Goal: Task Accomplishment & Management: Manage account settings

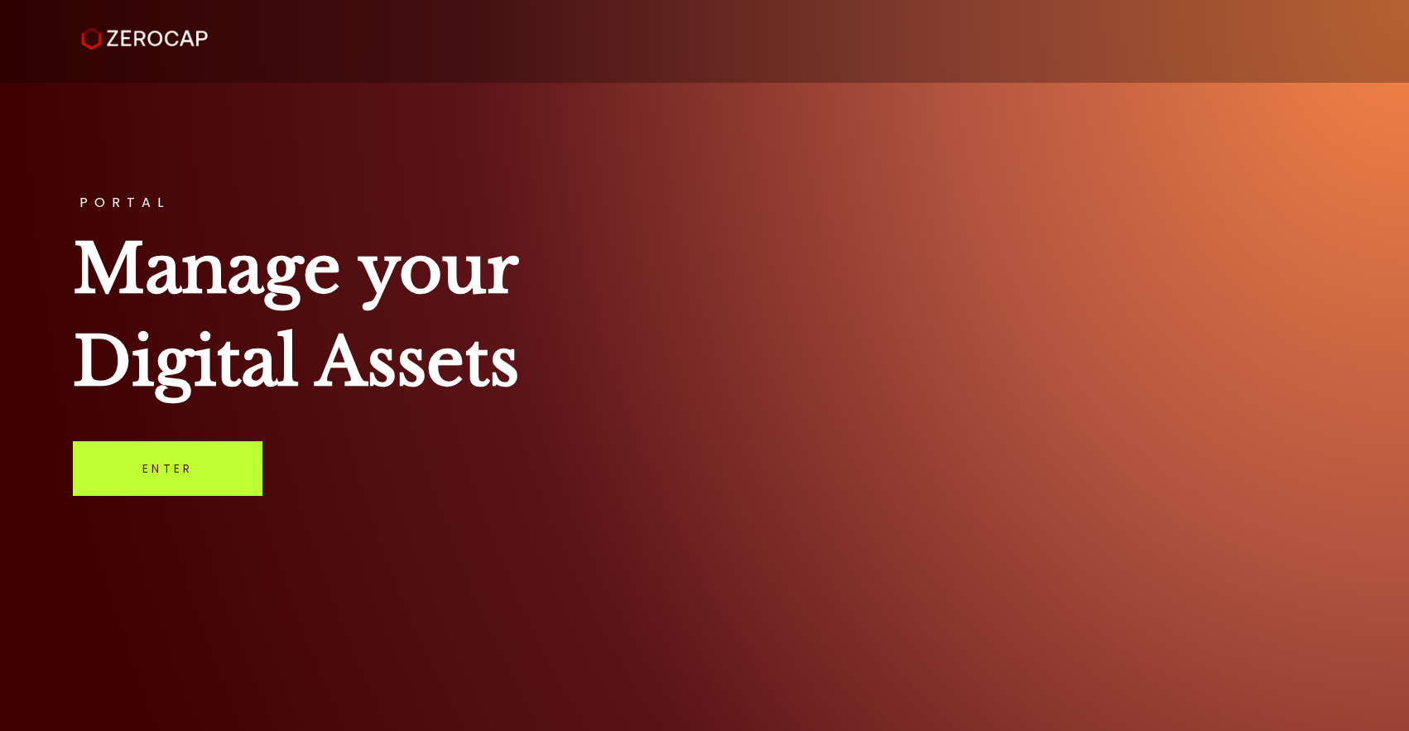
click at [195, 460] on link "Enter" at bounding box center [168, 468] width 190 height 55
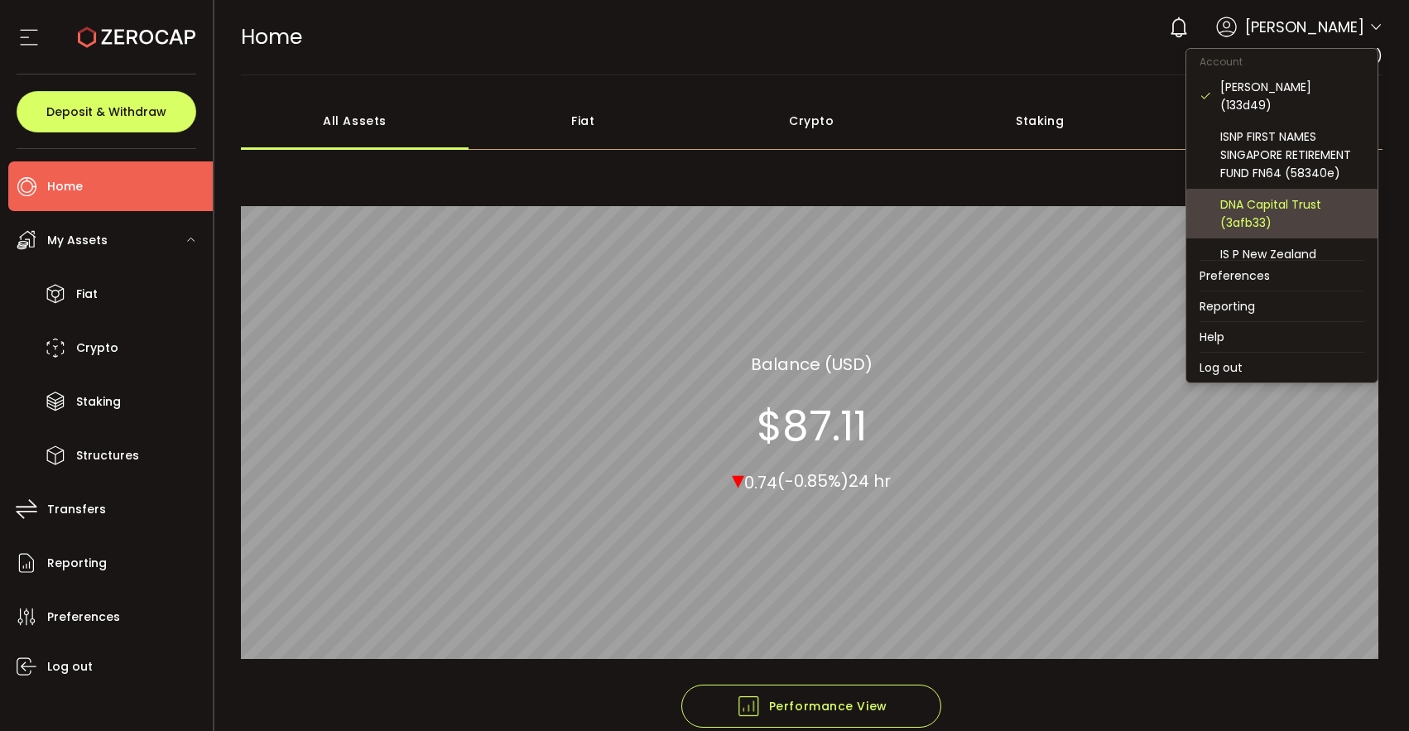
click at [1317, 195] on div "DNA Capital Trust (3afb33)" at bounding box center [1292, 213] width 144 height 36
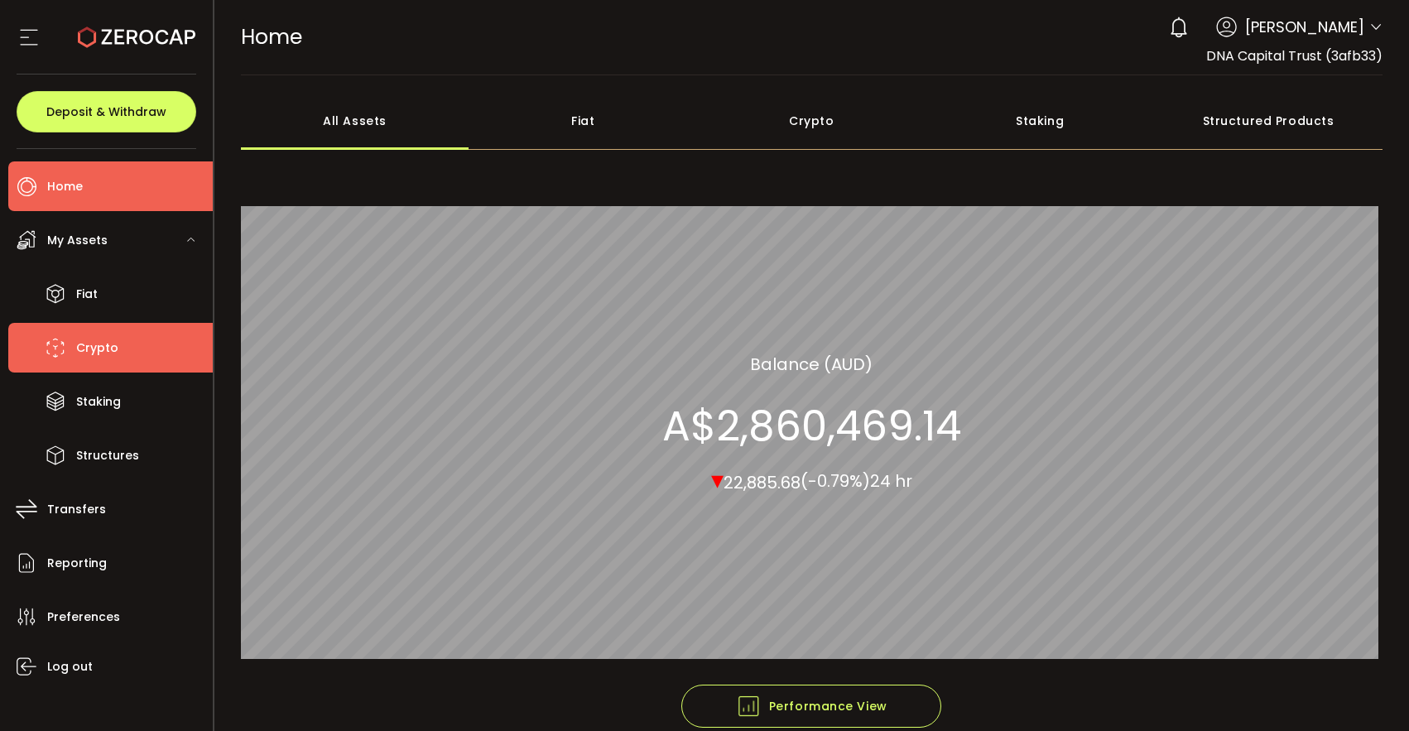
click at [112, 349] on span "Crypto" at bounding box center [97, 348] width 42 height 24
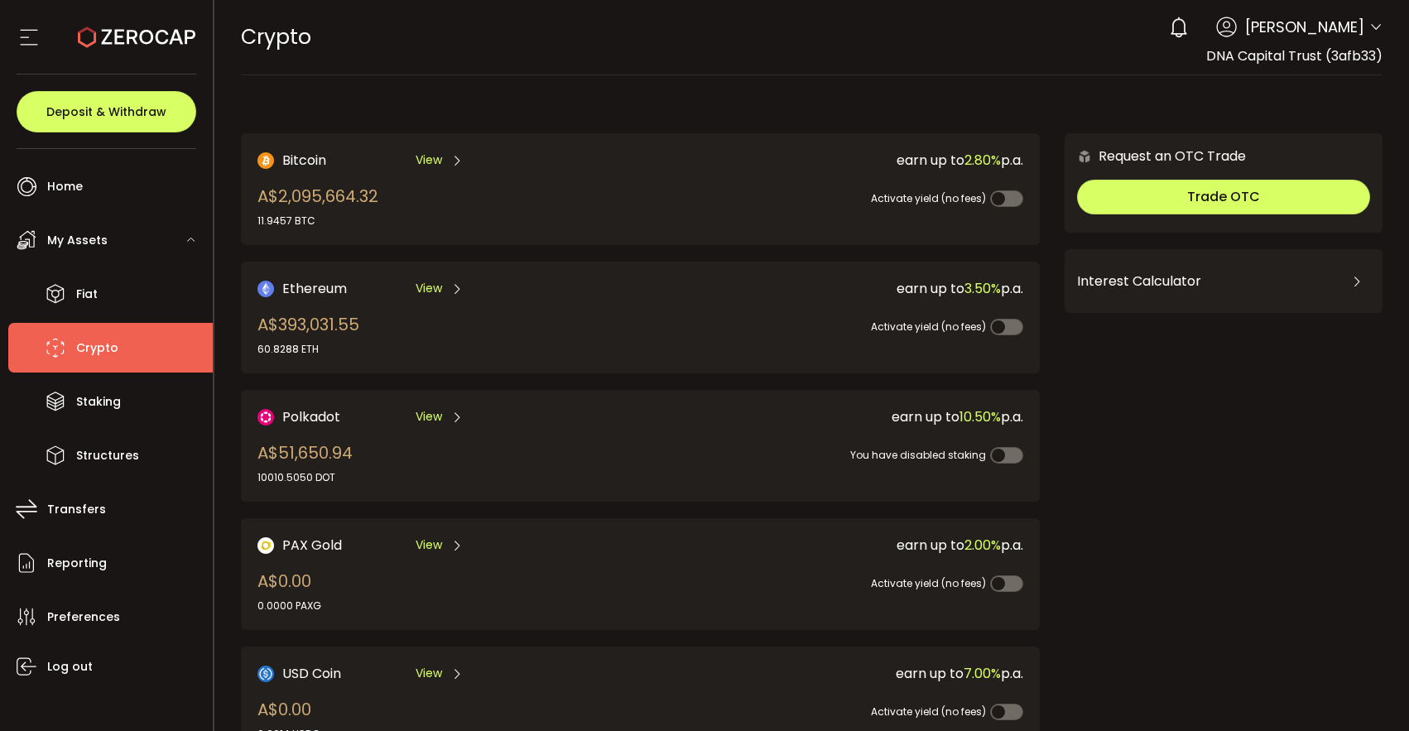
click at [431, 288] on span "View" at bounding box center [429, 288] width 26 height 17
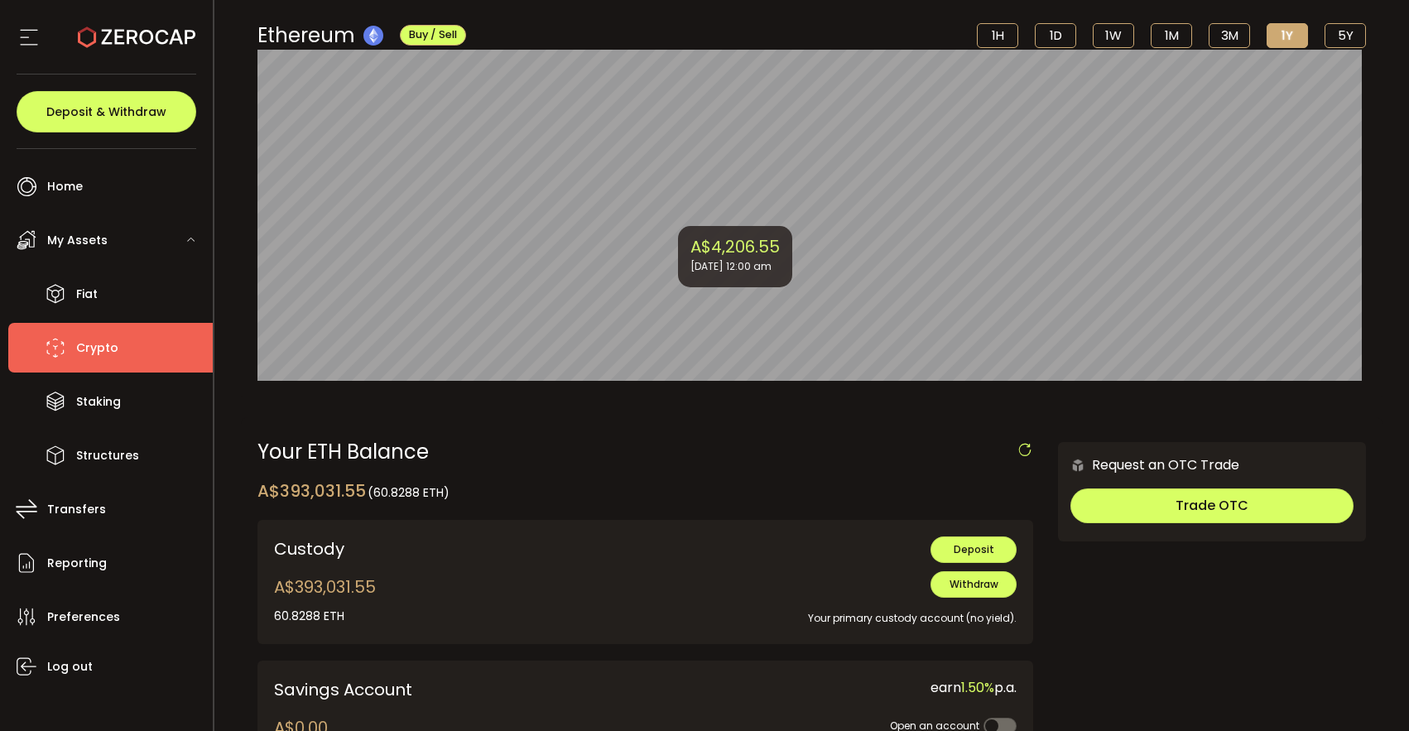
scroll to position [195, 0]
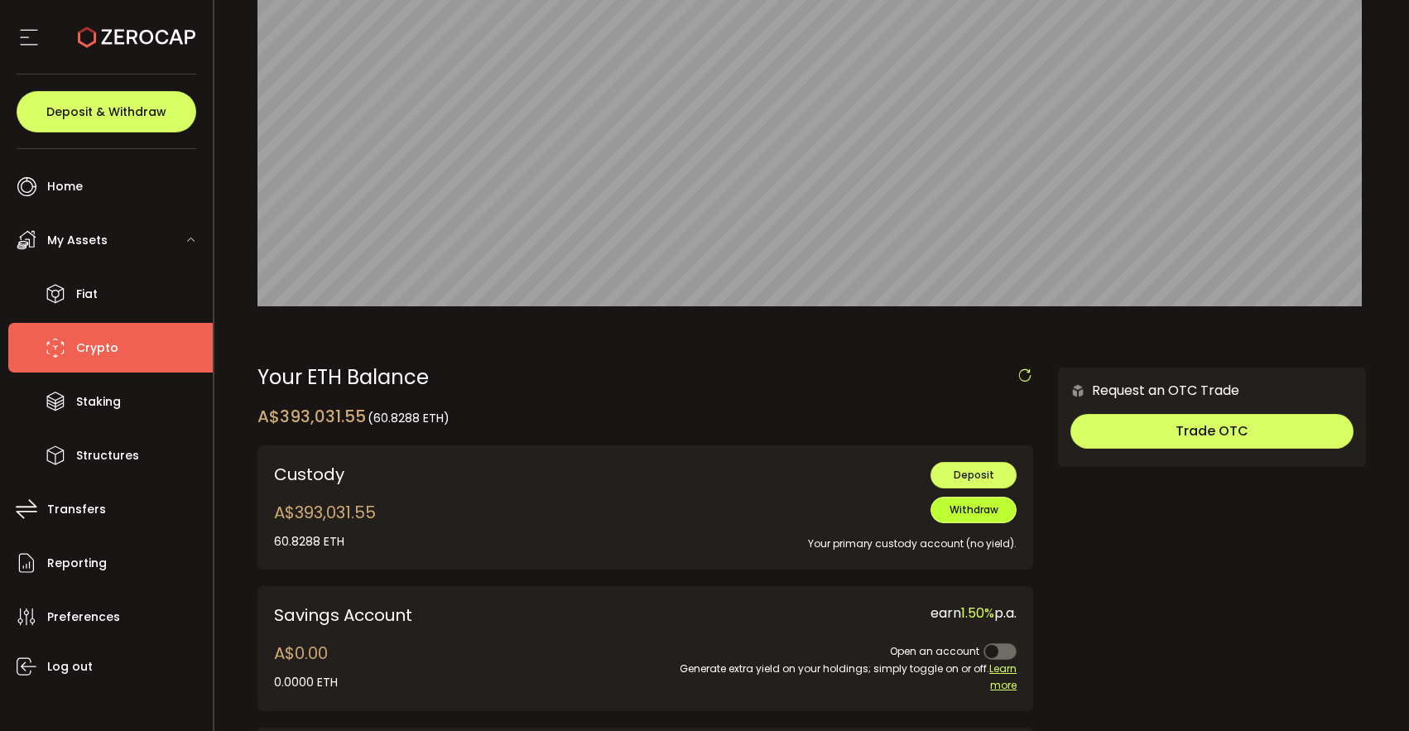
click at [982, 517] on button "Withdraw" at bounding box center [973, 510] width 86 height 26
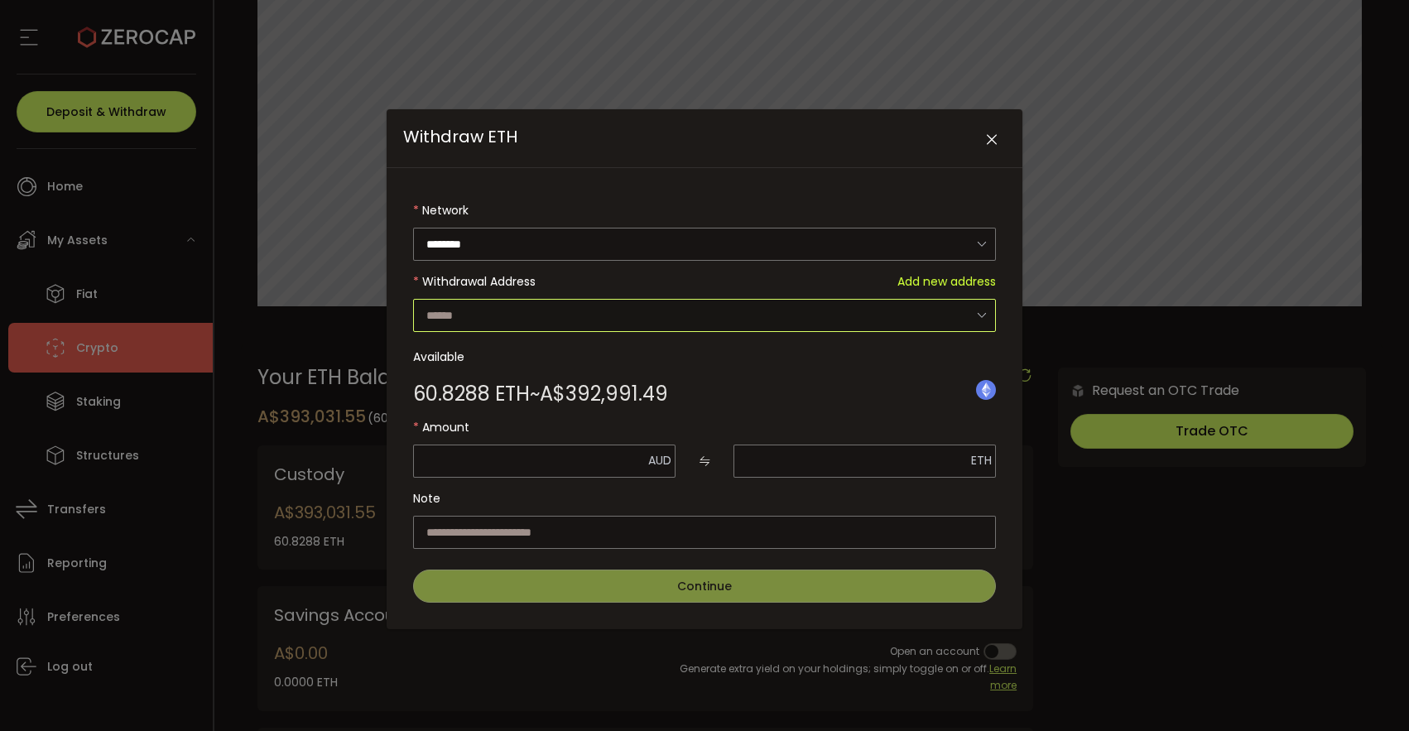
click at [932, 322] on input "Withdraw ETH" at bounding box center [704, 315] width 583 height 33
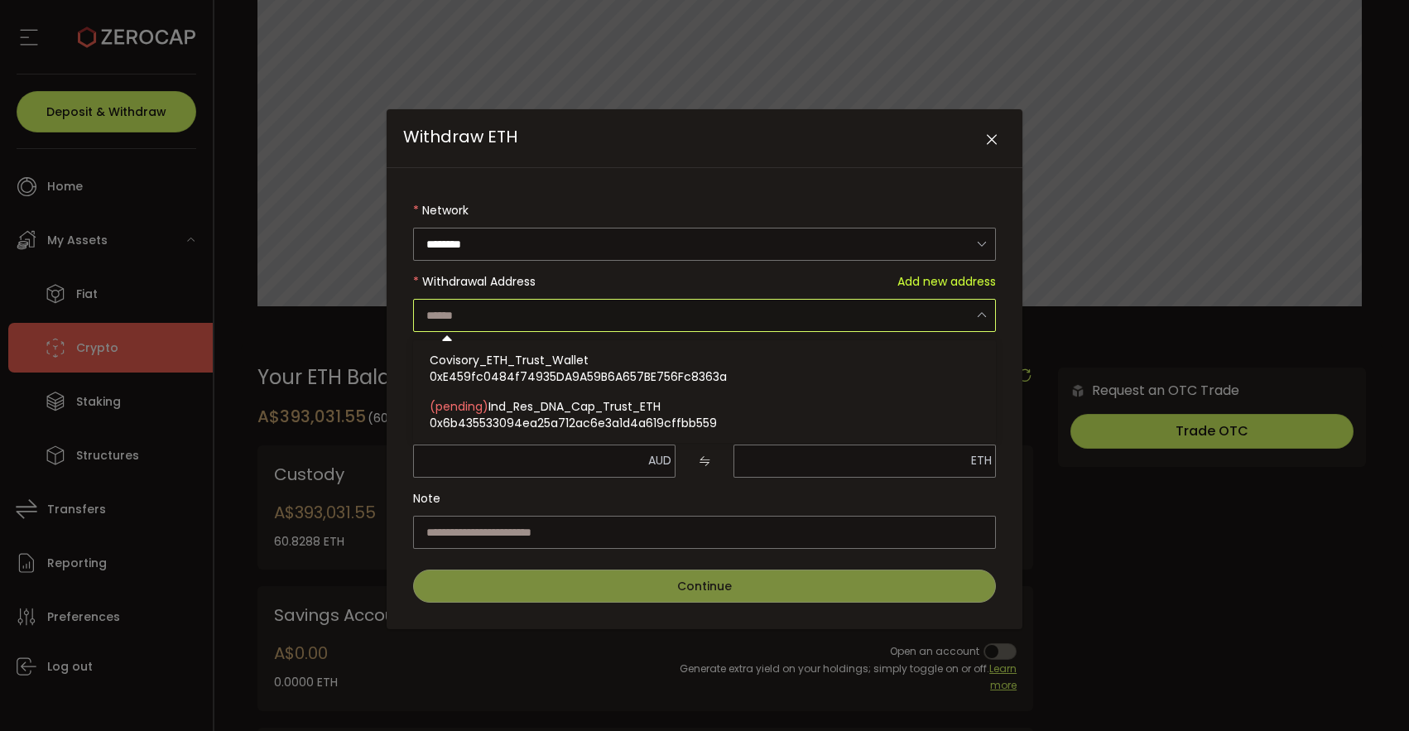
click at [988, 142] on icon "Close" at bounding box center [991, 140] width 17 height 17
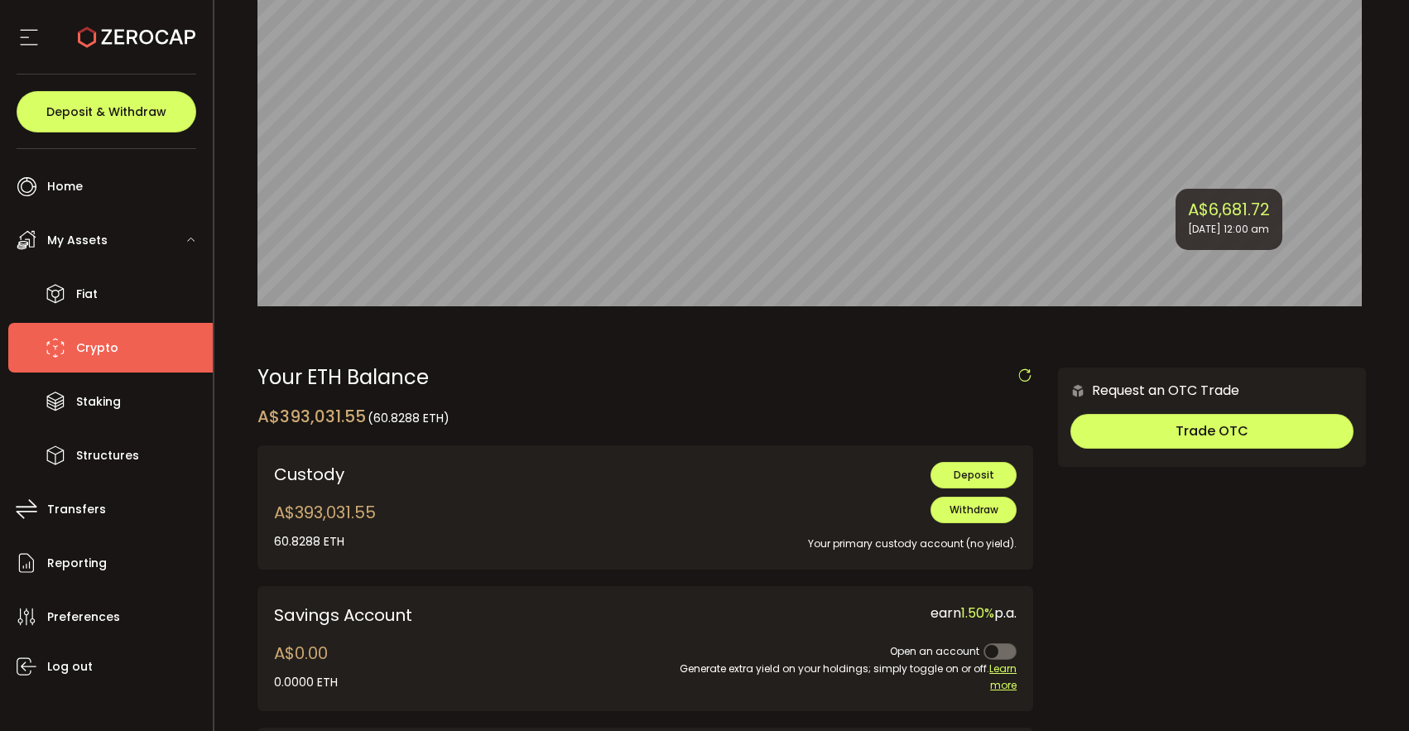
scroll to position [0, 0]
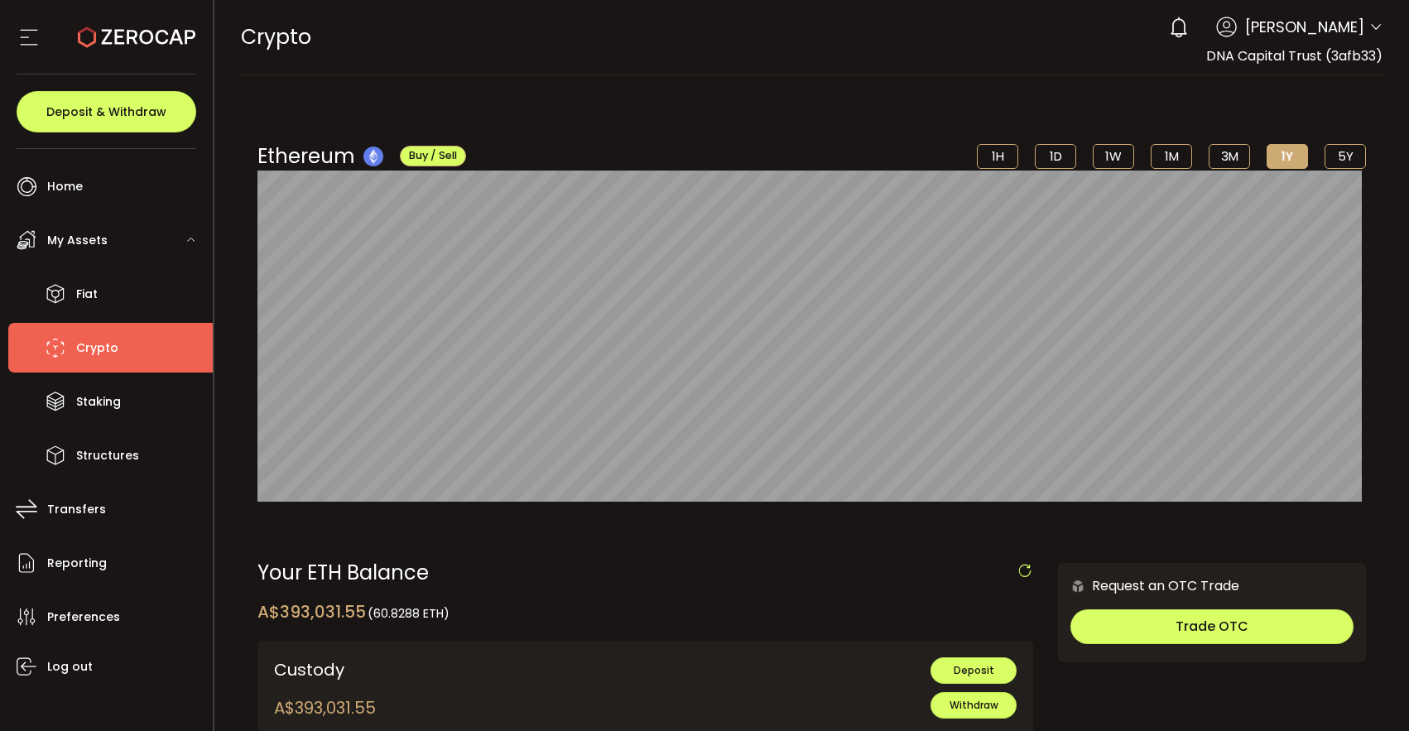
click at [1369, 28] on icon at bounding box center [1375, 27] width 13 height 13
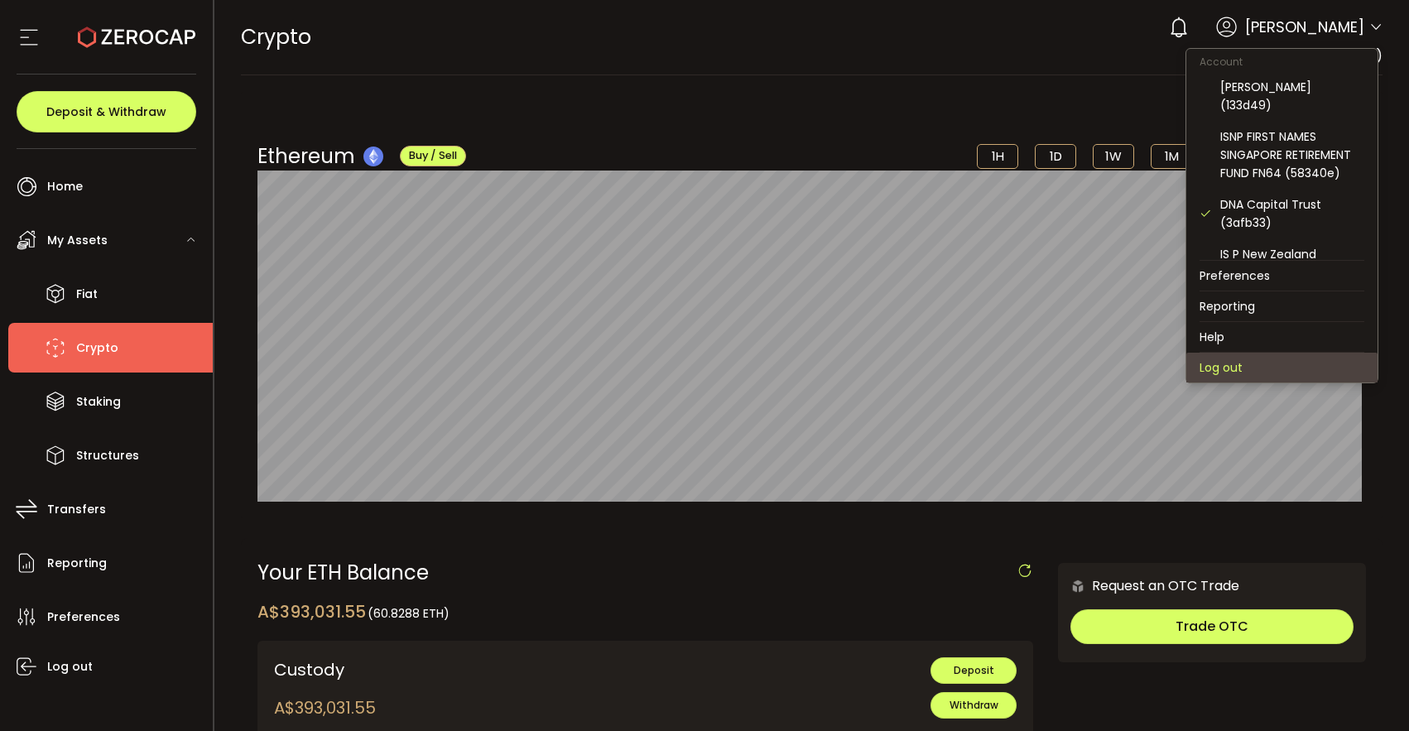
click at [1262, 364] on li "Log out" at bounding box center [1281, 368] width 191 height 30
